Goal: Transaction & Acquisition: Book appointment/travel/reservation

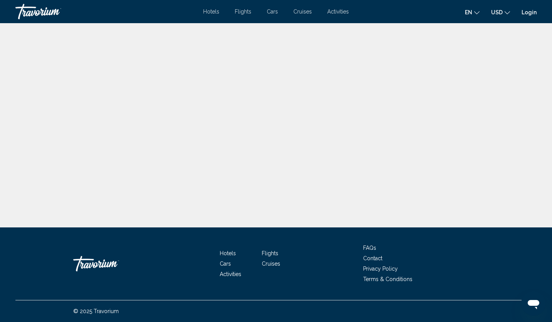
click at [533, 15] on link "Login" at bounding box center [529, 12] width 15 height 6
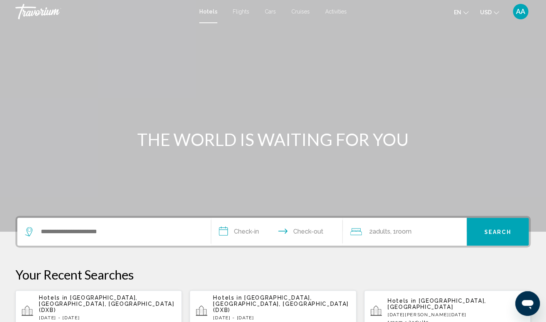
click at [122, 315] on p "[DATE] - [DATE]" at bounding box center [107, 317] width 137 height 5
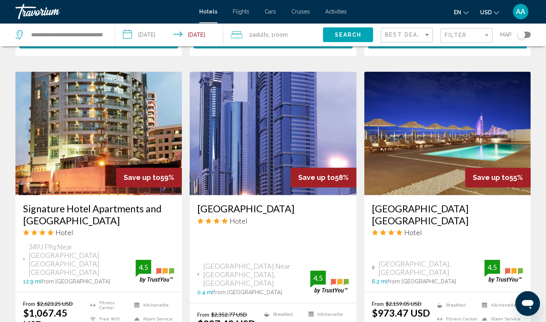
scroll to position [586, 0]
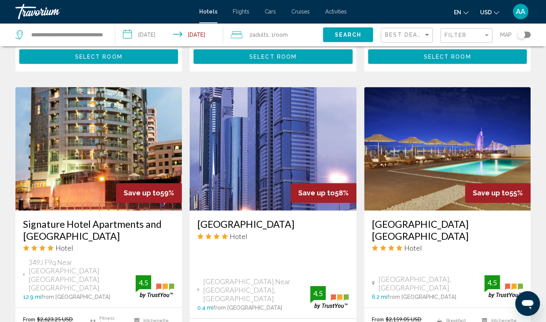
click at [484, 31] on div "Filter" at bounding box center [467, 36] width 45 height 14
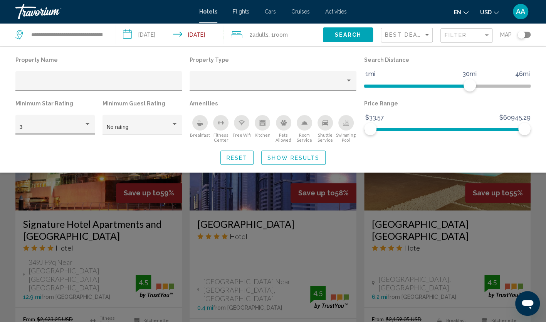
click at [29, 131] on div "3" at bounding box center [55, 127] width 71 height 16
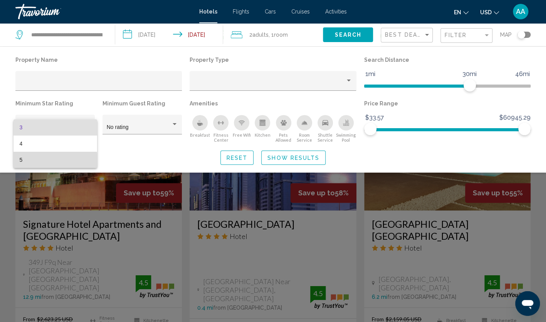
click at [17, 162] on mat-option "5" at bounding box center [55, 160] width 84 height 16
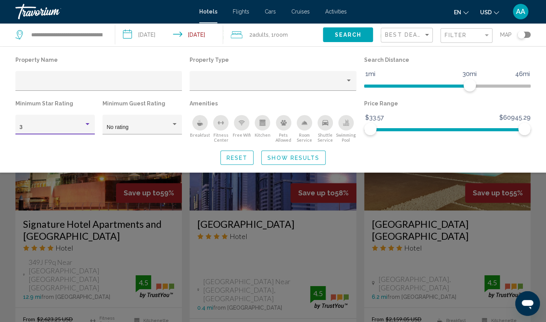
scroll to position [299, 0]
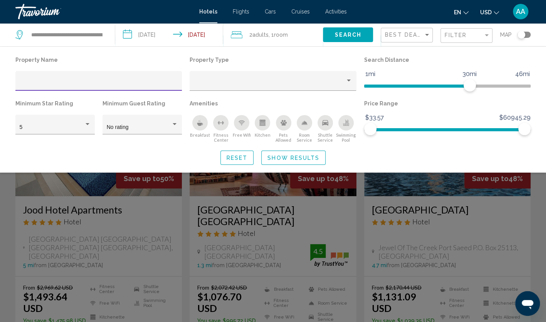
click at [145, 83] on input "Hotel Filters" at bounding box center [99, 84] width 158 height 6
click at [93, 133] on div "5" at bounding box center [54, 125] width 79 height 20
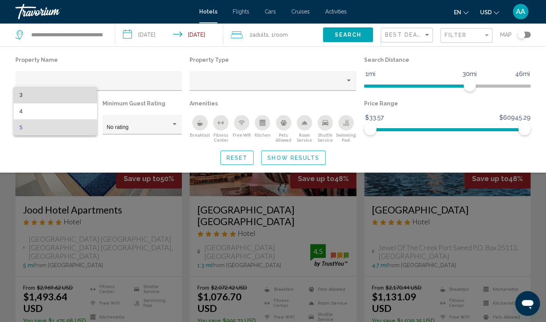
click at [64, 95] on span "3" at bounding box center [55, 95] width 71 height 16
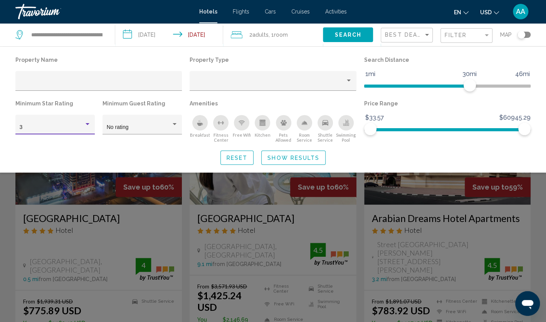
scroll to position [288, 0]
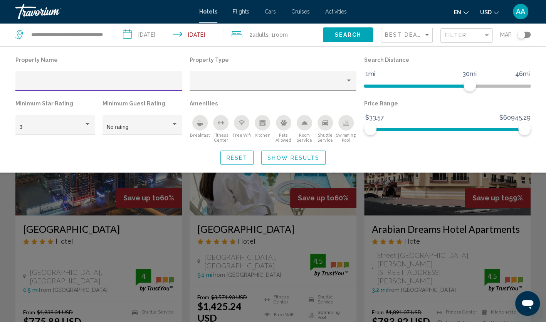
click at [54, 85] on input "Hotel Filters" at bounding box center [99, 84] width 158 height 6
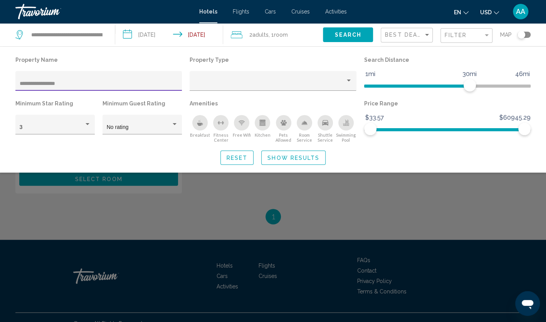
type input "**********"
click at [278, 159] on span "Show Results" at bounding box center [294, 158] width 52 height 6
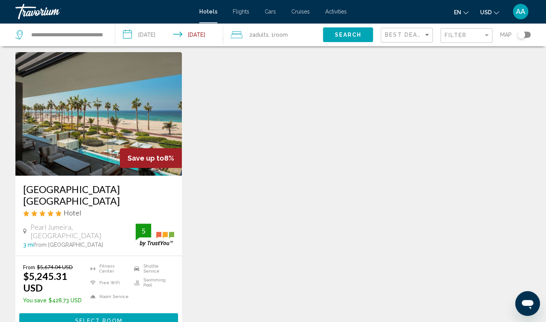
scroll to position [22, 0]
click at [100, 317] on span "Select Room" at bounding box center [98, 320] width 47 height 6
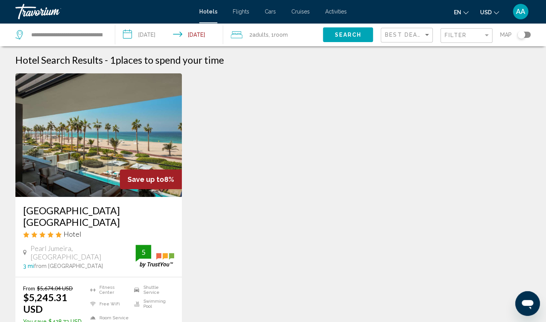
click at [529, 36] on div "Toggle map" at bounding box center [524, 35] width 13 height 6
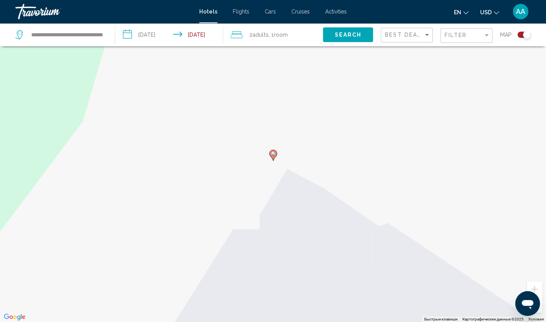
click at [541, 308] on button "Уменьшить" at bounding box center [534, 304] width 15 height 15
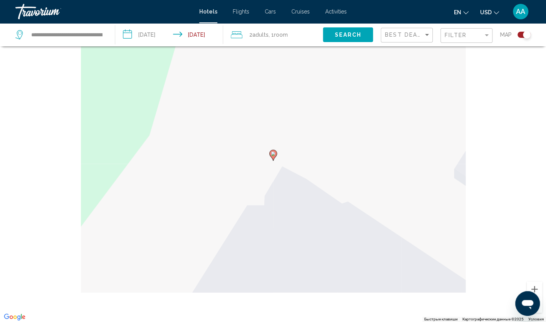
click at [541, 308] on button "Уменьшить" at bounding box center [534, 304] width 15 height 15
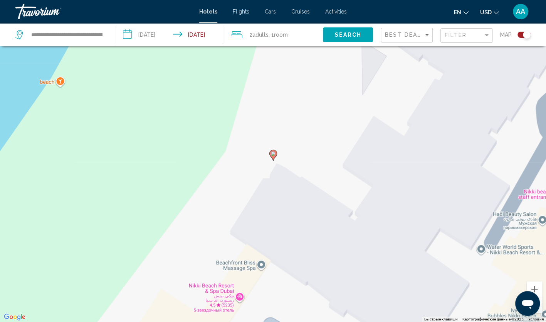
click at [541, 308] on button "Уменьшить" at bounding box center [534, 304] width 15 height 15
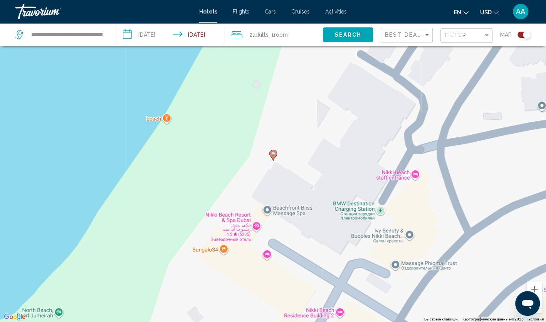
click at [541, 308] on button "Уменьшить" at bounding box center [534, 304] width 15 height 15
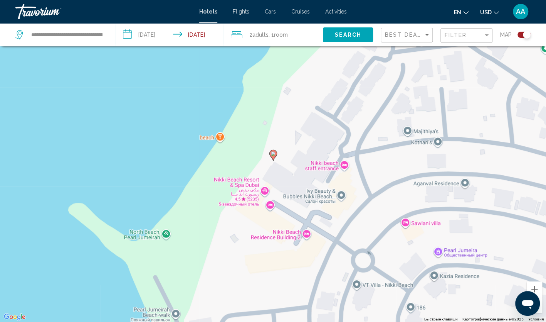
click at [541, 308] on button "Уменьшить" at bounding box center [534, 304] width 15 height 15
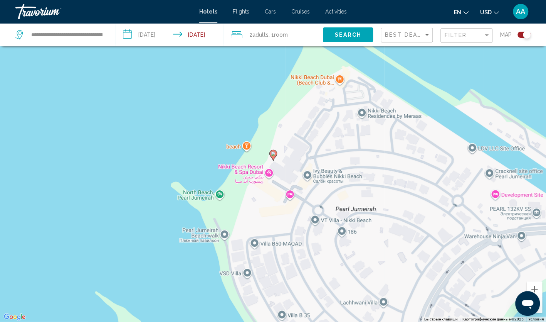
click at [541, 308] on button "Уменьшить" at bounding box center [534, 304] width 15 height 15
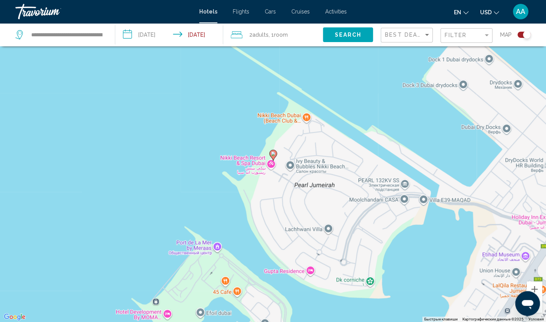
click at [541, 310] on button "Уменьшить" at bounding box center [534, 304] width 15 height 15
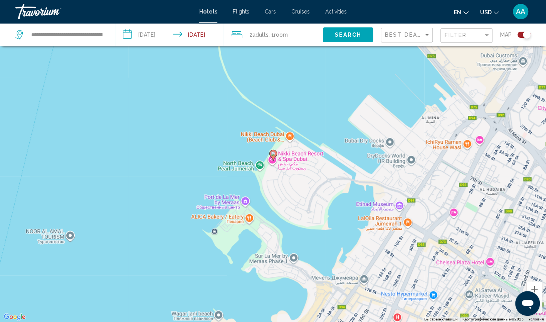
click at [521, 34] on div "Toggle map" at bounding box center [524, 35] width 13 height 6
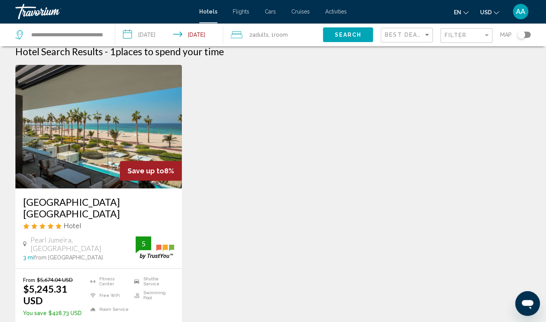
scroll to position [0, 0]
